Goal: Task Accomplishment & Management: Use online tool/utility

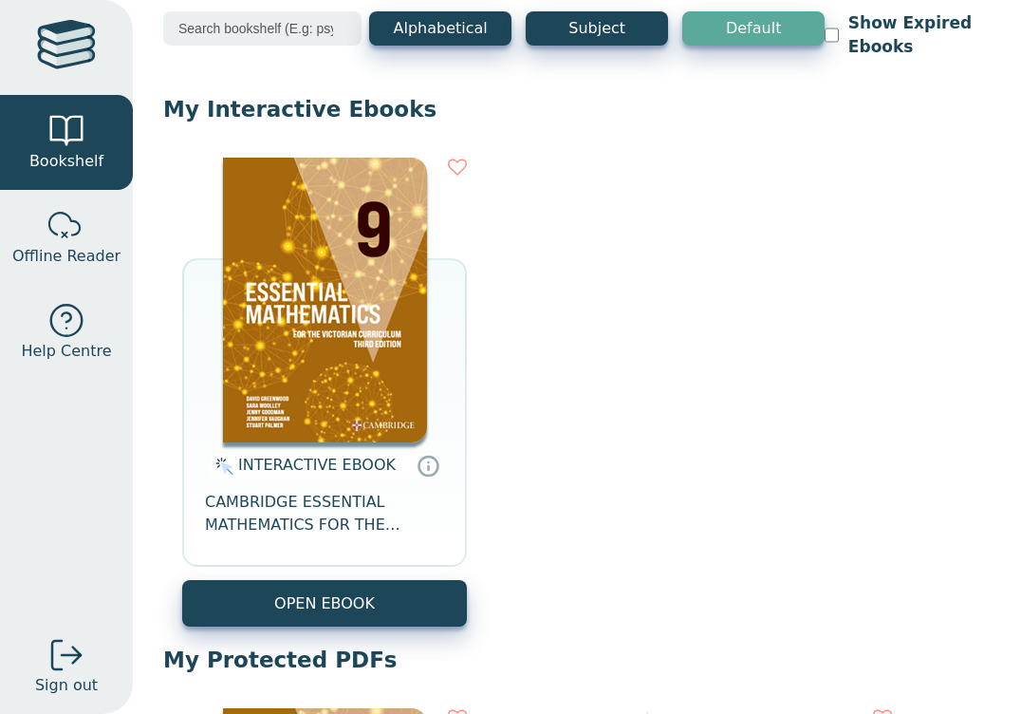
scroll to position [251, 0]
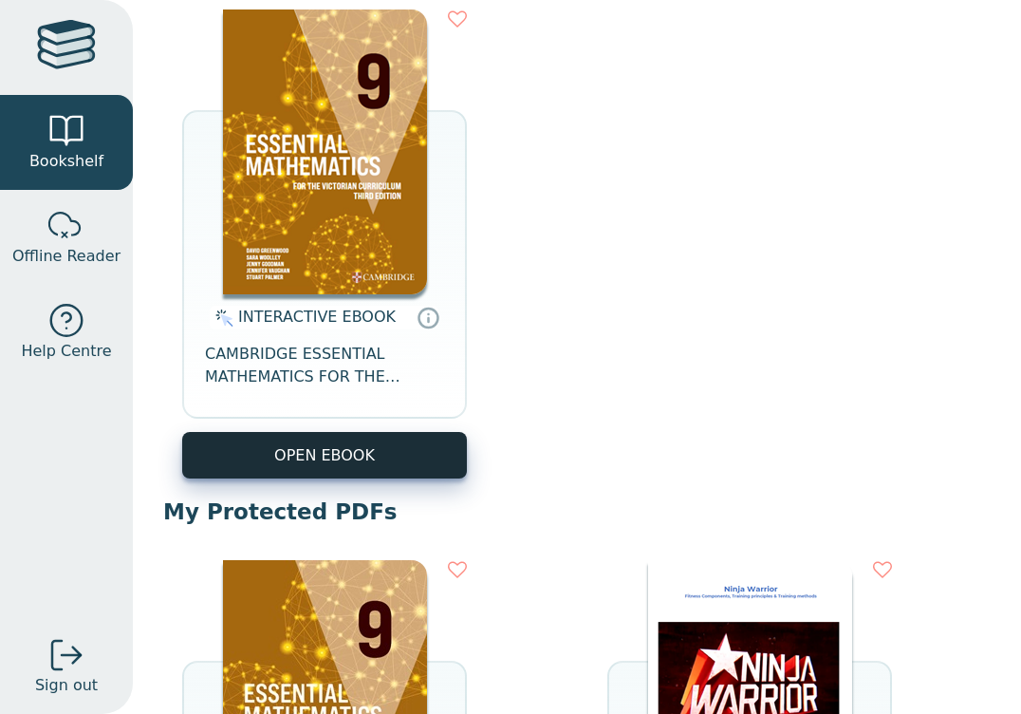
click at [376, 461] on button "OPEN EBOOK" at bounding box center [324, 455] width 285 height 46
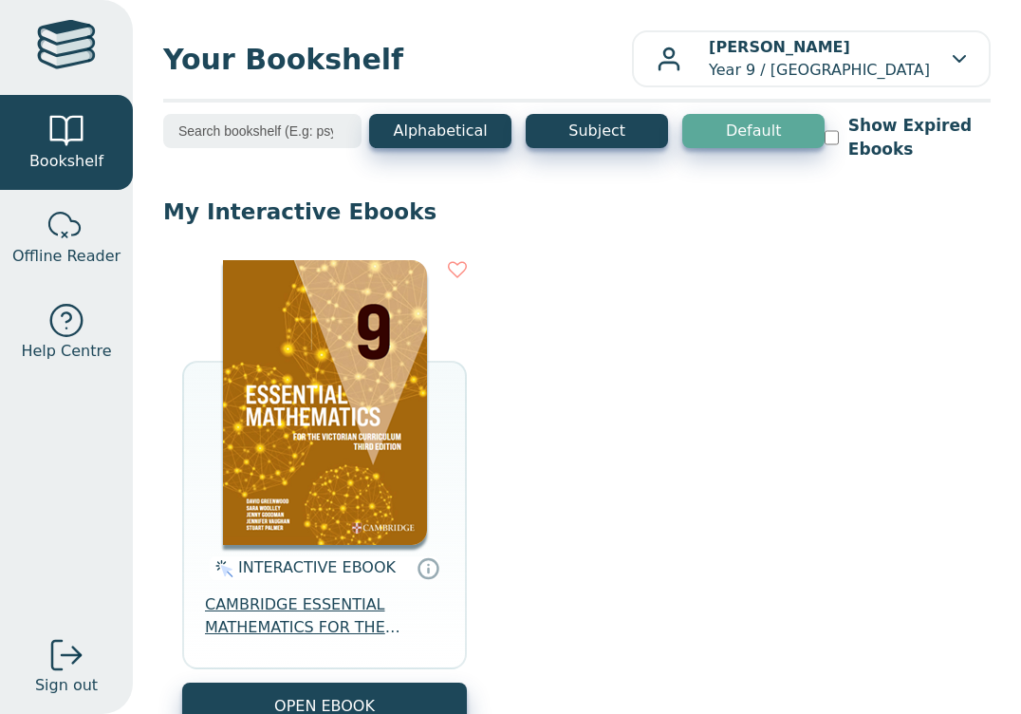
click at [258, 609] on span "CAMBRIDGE ESSENTIAL MATHEMATICS FOR THE VICTORIAN CURRICULUM YEAR 9 EBOOK 3E" at bounding box center [324, 616] width 239 height 46
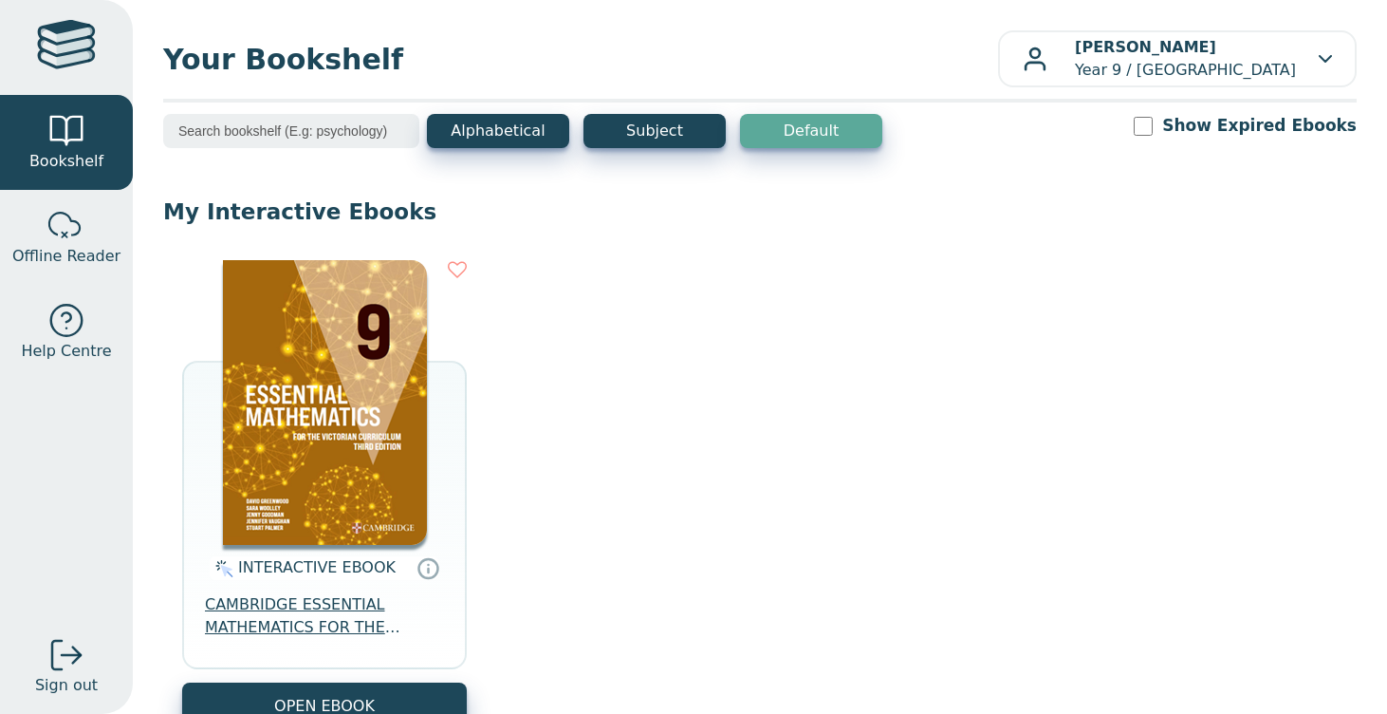
click at [290, 625] on span "CAMBRIDGE ESSENTIAL MATHEMATICS FOR THE VICTORIAN CURRICULUM YEAR 9 EBOOK 3E" at bounding box center [324, 616] width 239 height 46
click at [262, 696] on button "OPEN EBOOK" at bounding box center [324, 705] width 285 height 46
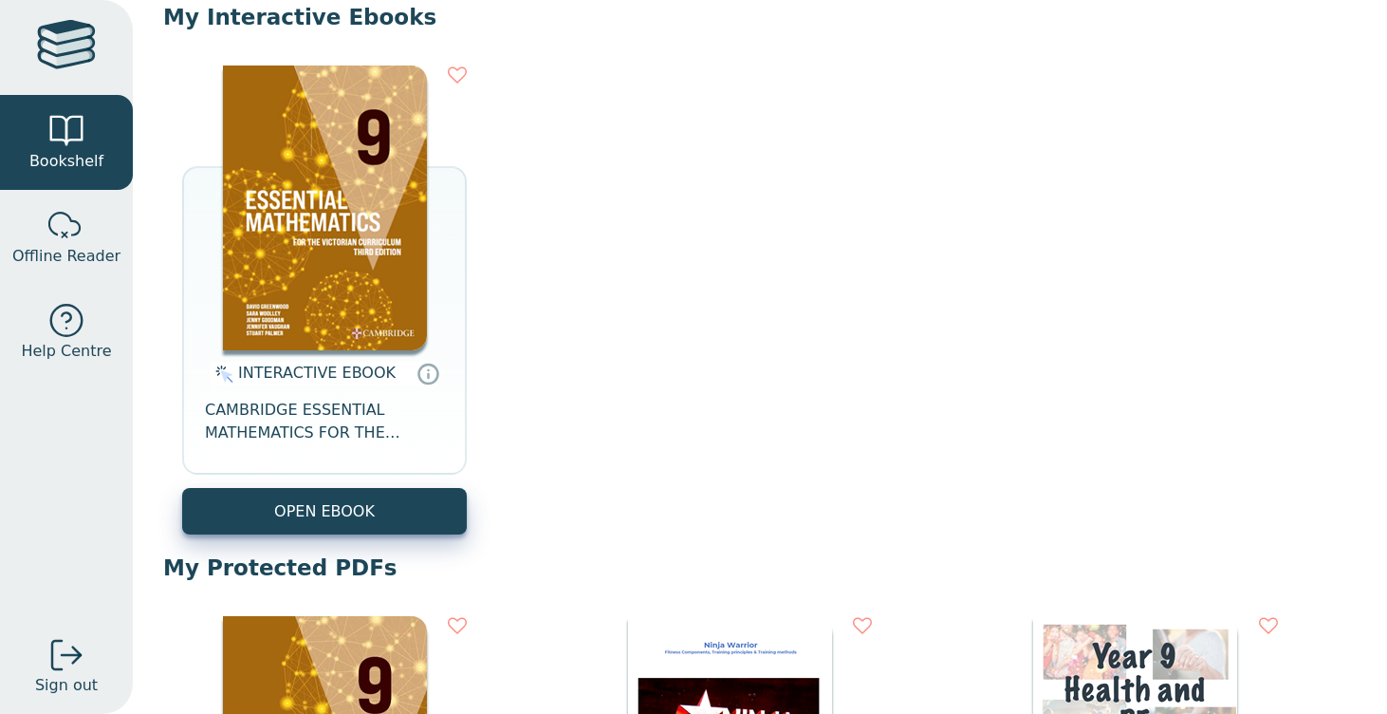
scroll to position [254, 0]
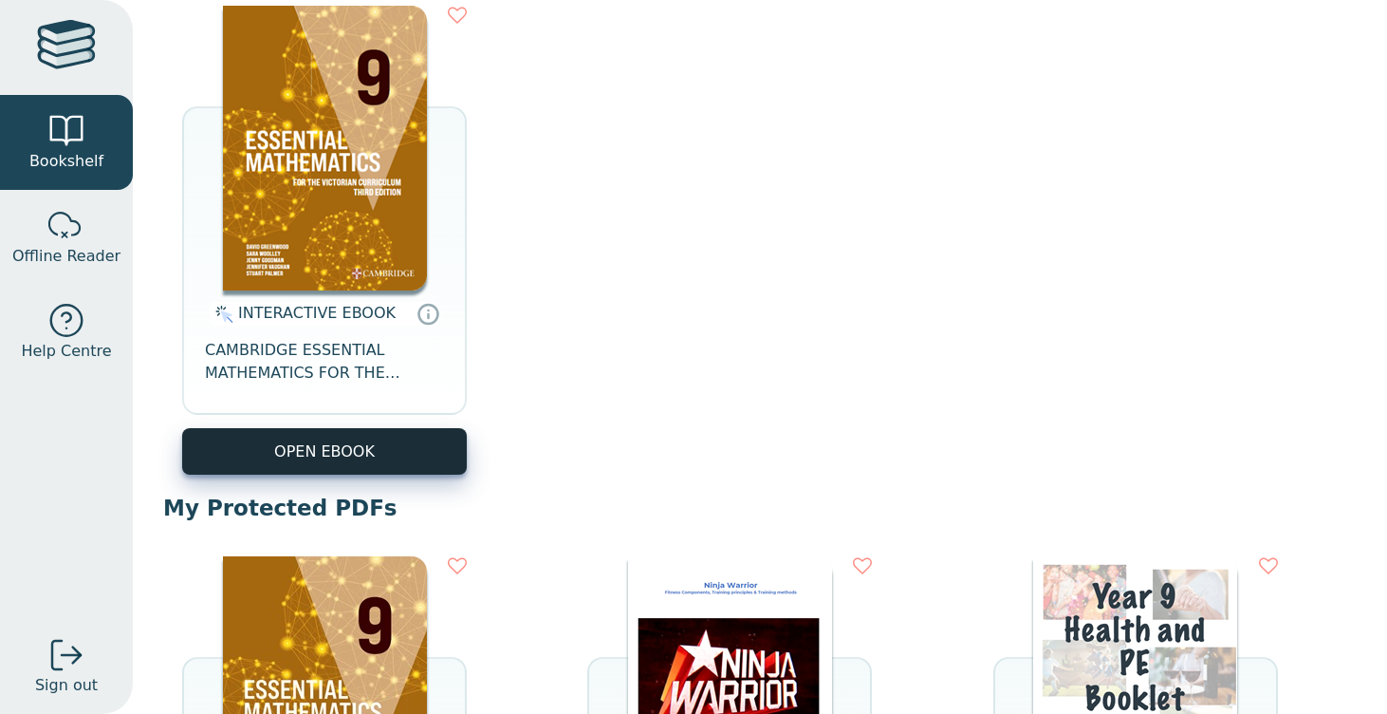
click at [312, 433] on button "OPEN EBOOK" at bounding box center [324, 451] width 285 height 46
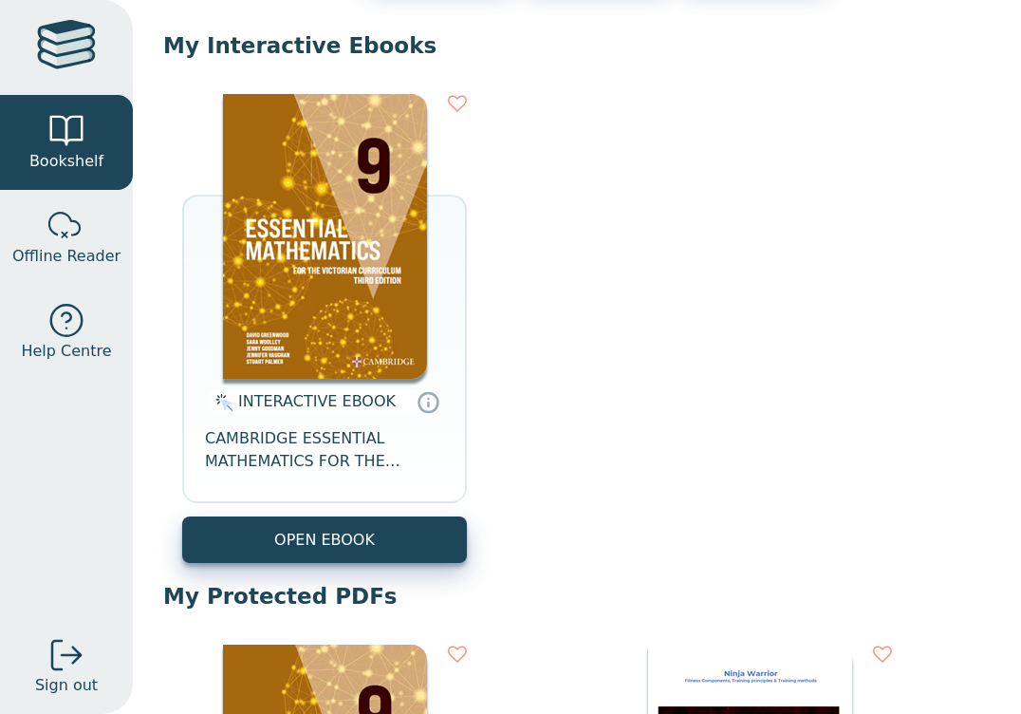
scroll to position [194, 0]
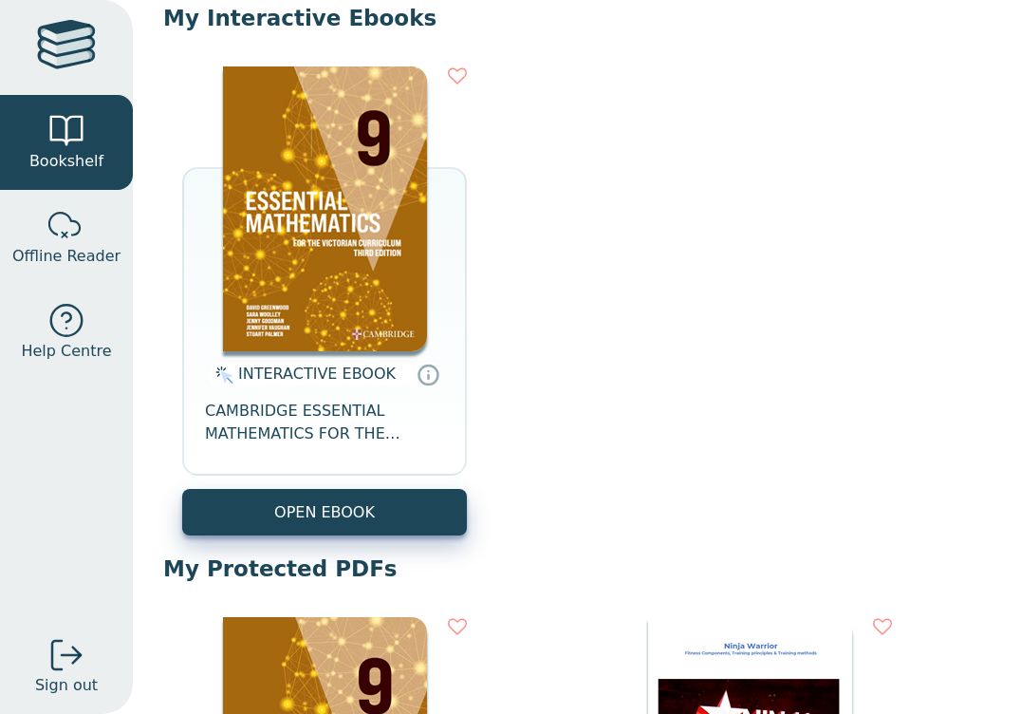
click at [319, 555] on p "My Protected PDFs" at bounding box center [576, 568] width 827 height 28
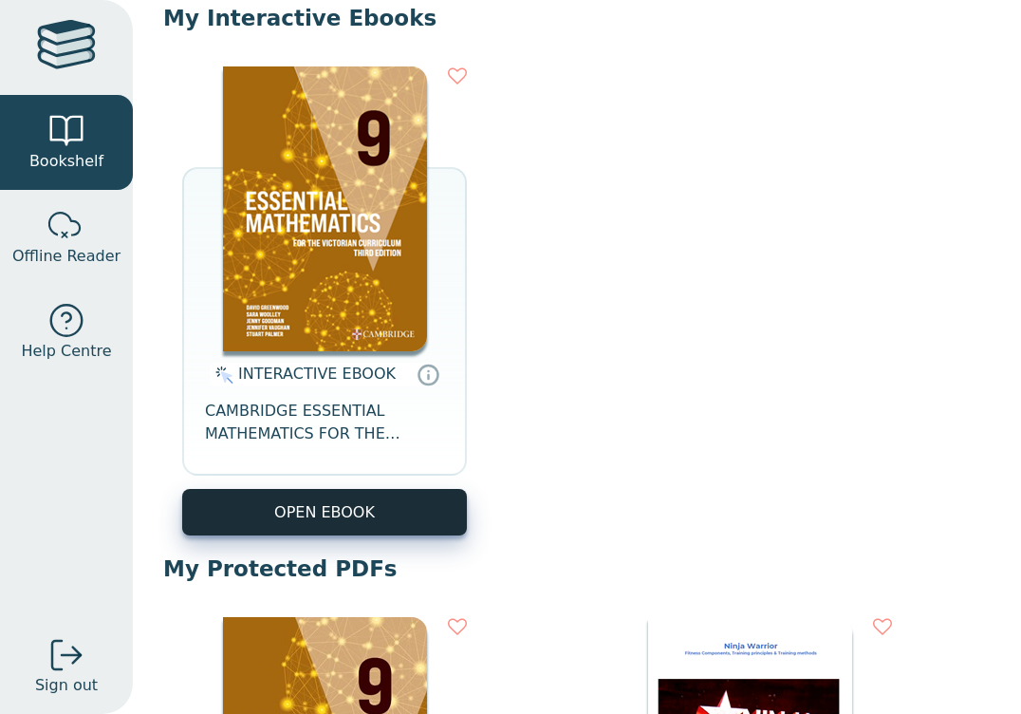
click at [323, 529] on button "OPEN EBOOK" at bounding box center [324, 512] width 285 height 46
